Goal: Navigation & Orientation: Find specific page/section

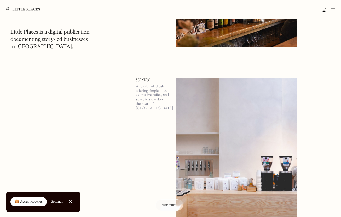
scroll to position [557, 0]
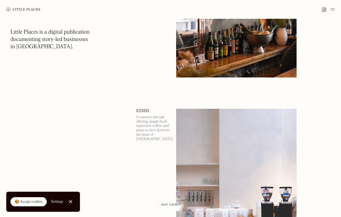
click at [170, 204] on span "Map view" at bounding box center [170, 205] width 16 height 3
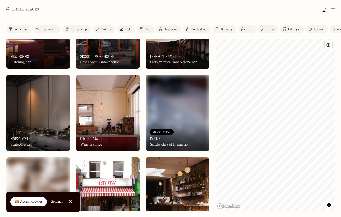
scroll to position [384, 0]
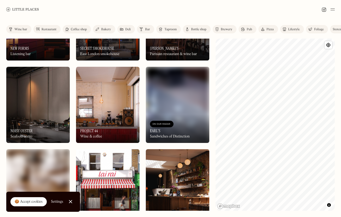
click at [30, 102] on img at bounding box center [38, 105] width 64 height 76
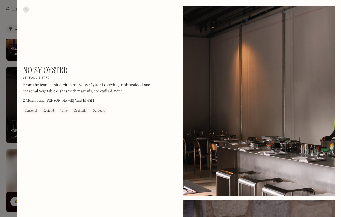
click at [26, 10] on div at bounding box center [26, 9] width 6 height 6
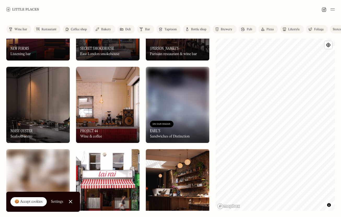
click at [341, 112] on html "Places Map Store About Apply 🍪 Accept cookies Settings Close Cookie Popup Close…" at bounding box center [170, 108] width 341 height 217
click at [239, 204] on div "© Mapbox © OpenStreetMap Improve this map" at bounding box center [275, 125] width 119 height 173
click at [341, 107] on html "Places Map Store About Apply 🍪 Accept cookies Settings Close Cookie Popup Close…" at bounding box center [170, 108] width 341 height 217
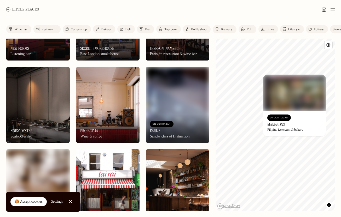
click at [282, 125] on h3 "Mamasons" at bounding box center [276, 124] width 18 height 5
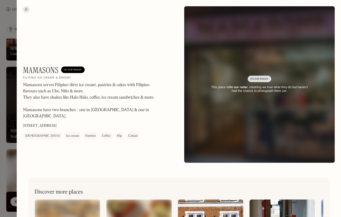
click at [24, 9] on div at bounding box center [26, 9] width 6 height 6
